Goal: Communication & Community: Participate in discussion

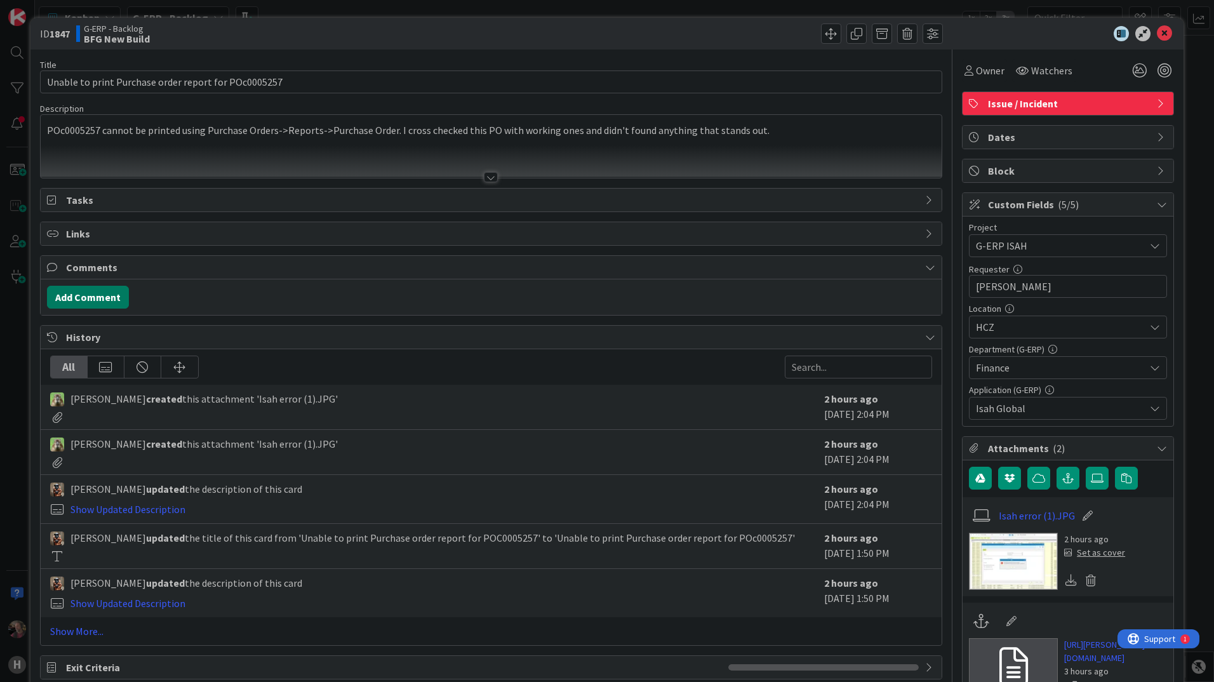
click at [100, 297] on button "Add Comment" at bounding box center [88, 297] width 82 height 23
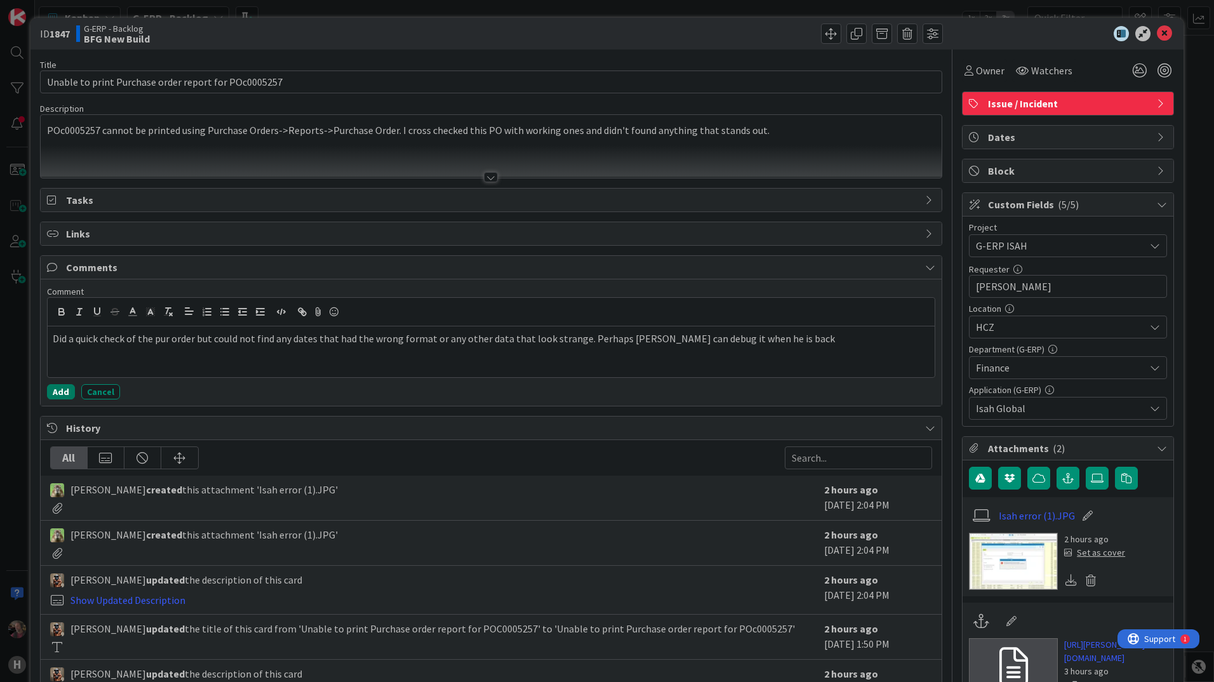
click at [62, 398] on button "Add" at bounding box center [61, 391] width 28 height 15
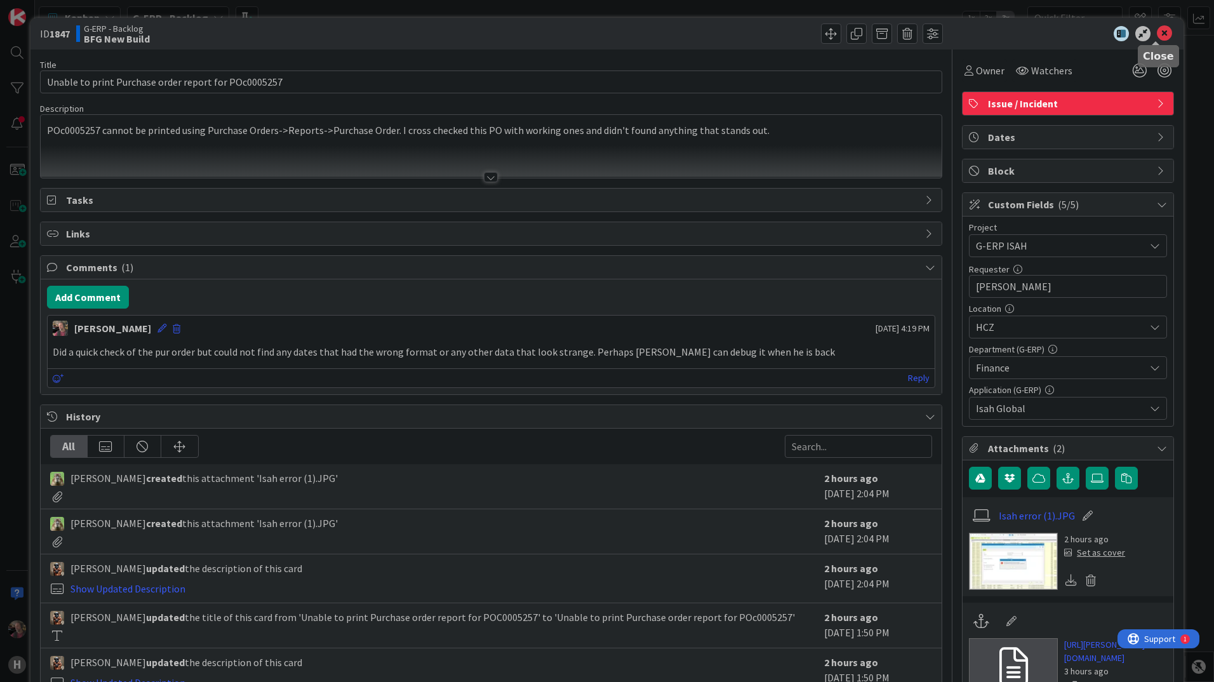
click at [1157, 30] on icon at bounding box center [1164, 33] width 15 height 15
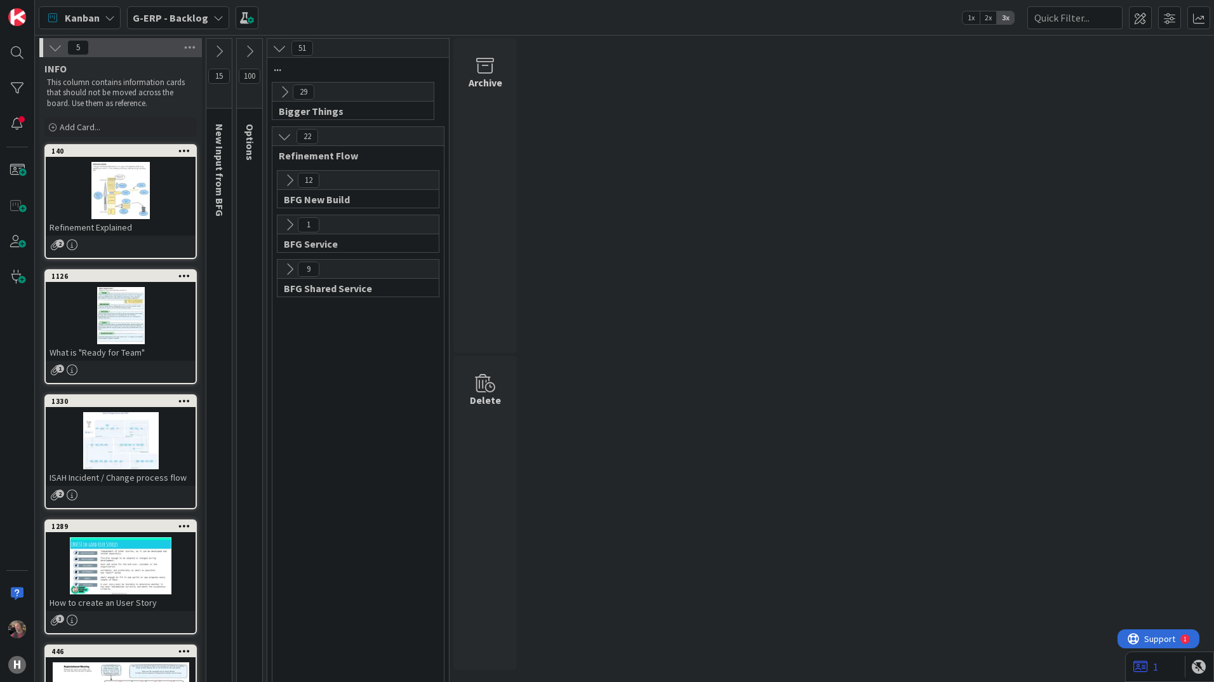
click at [286, 177] on icon at bounding box center [290, 180] width 14 height 14
